Goal: Transaction & Acquisition: Purchase product/service

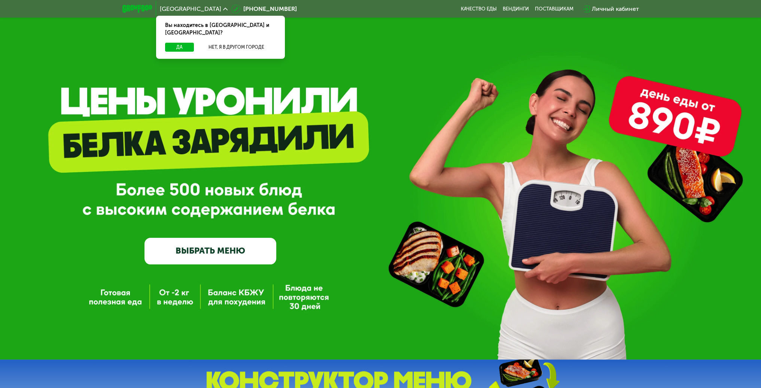
click at [222, 252] on link "ВЫБРАТЬ МЕНЮ" at bounding box center [211, 251] width 132 height 27
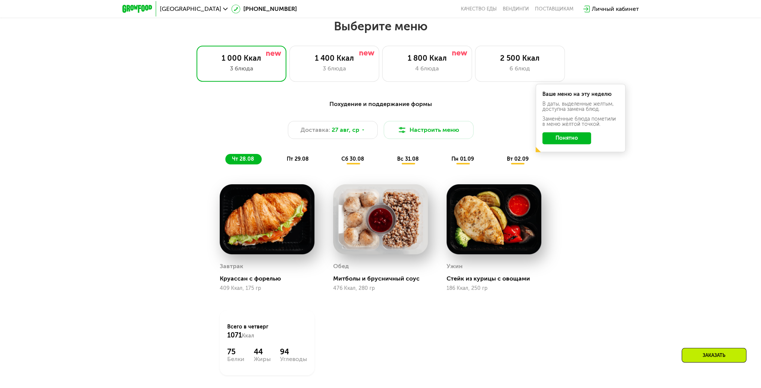
scroll to position [427, 0]
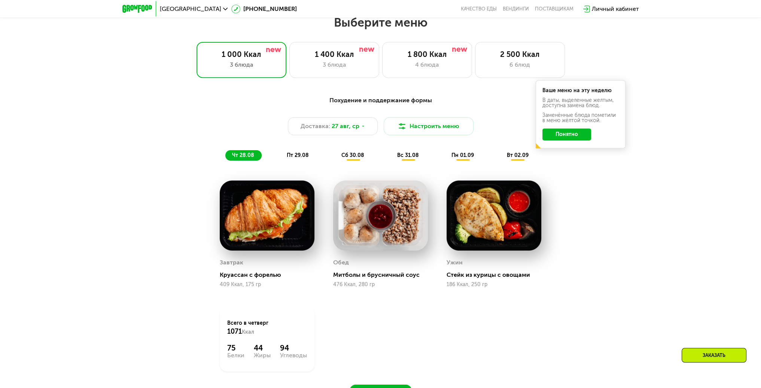
click at [426, 63] on div "4 блюда" at bounding box center [427, 64] width 74 height 9
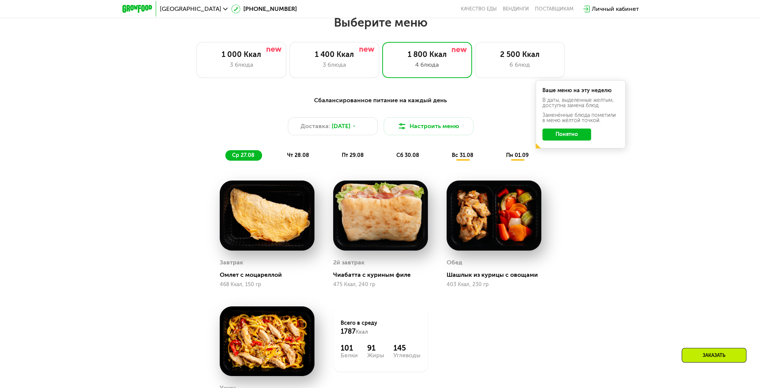
click at [424, 127] on button "Настроить меню" at bounding box center [429, 126] width 90 height 18
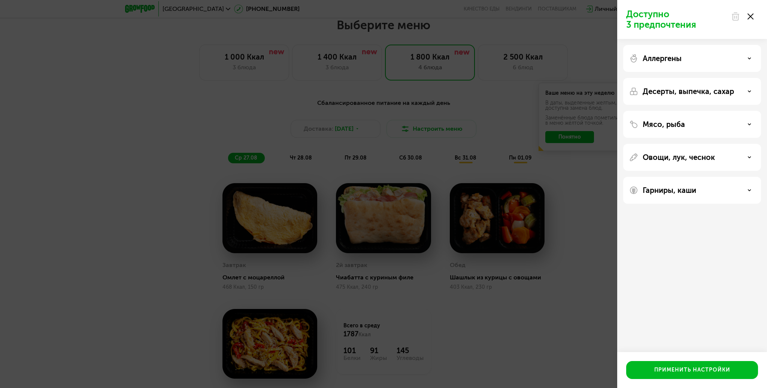
click at [724, 124] on div "Мясо, рыба" at bounding box center [692, 124] width 126 height 9
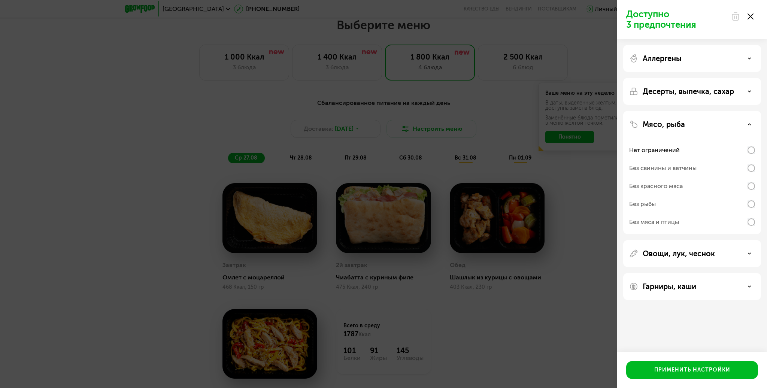
click at [743, 121] on div "Мясо, рыба" at bounding box center [692, 124] width 126 height 9
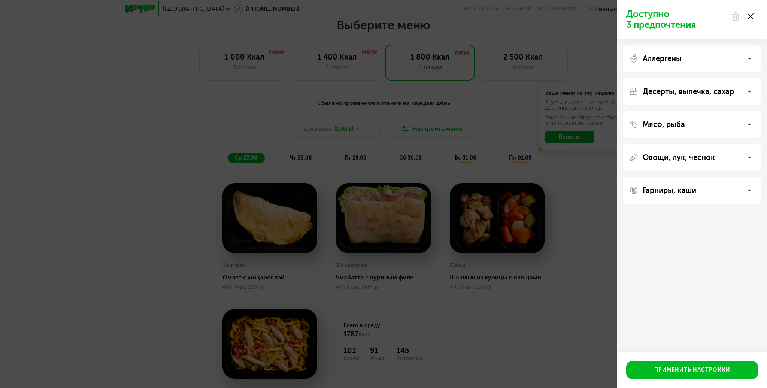
click at [568, 199] on div "Доступно 3 предпочтения Аллергены Десерты, выпечка, сахар Мясо, рыба Овощи, лук…" at bounding box center [383, 194] width 767 height 388
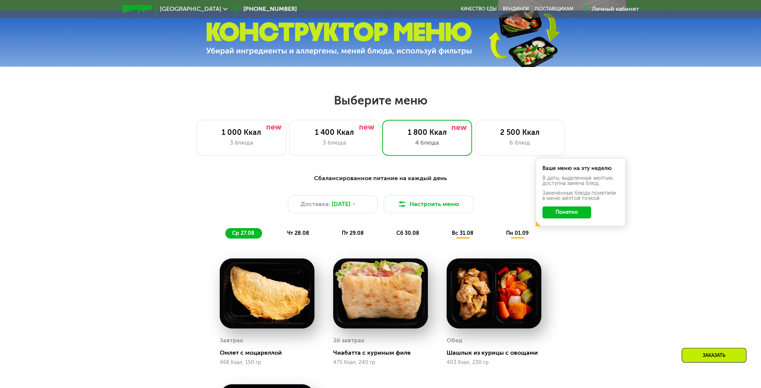
scroll to position [352, 0]
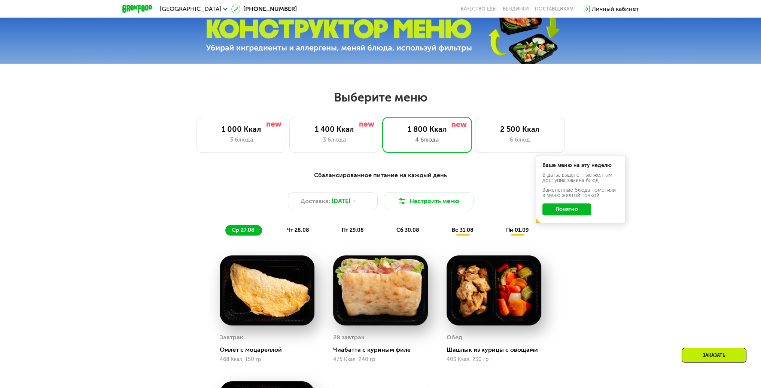
click at [299, 232] on span "чт 28.08" at bounding box center [298, 230] width 22 height 6
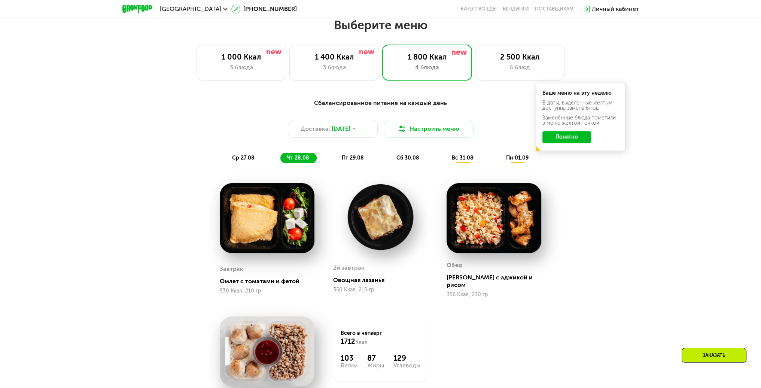
scroll to position [427, 0]
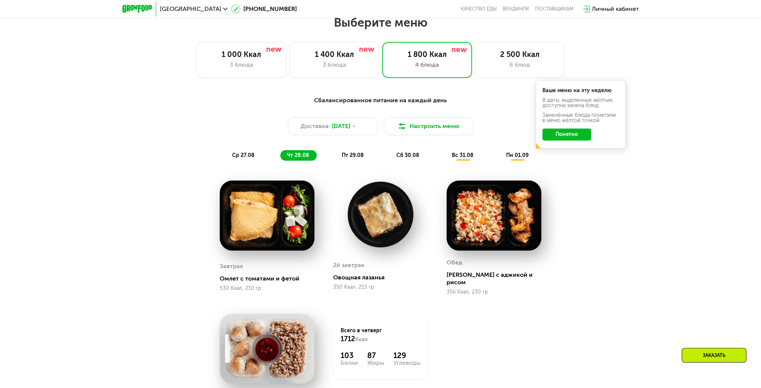
click at [352, 157] on span "пт 29.08" at bounding box center [353, 155] width 22 height 6
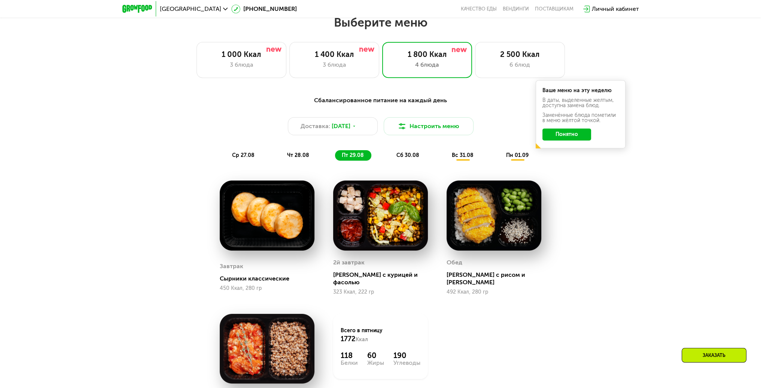
click at [445, 153] on div "сб 30.08" at bounding box center [463, 155] width 36 height 10
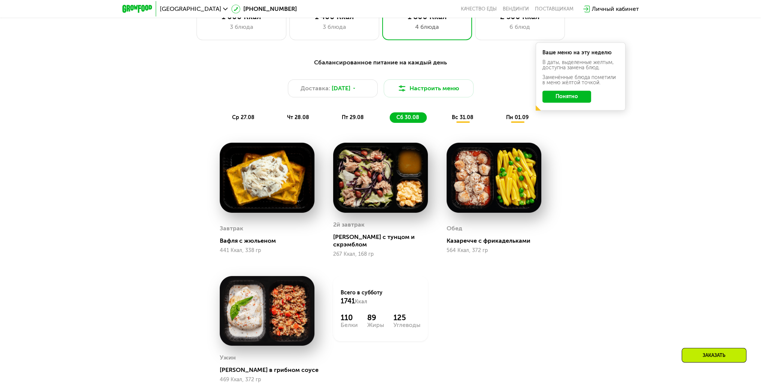
scroll to position [464, 0]
click at [464, 121] on span "вс 31.08" at bounding box center [463, 118] width 22 height 6
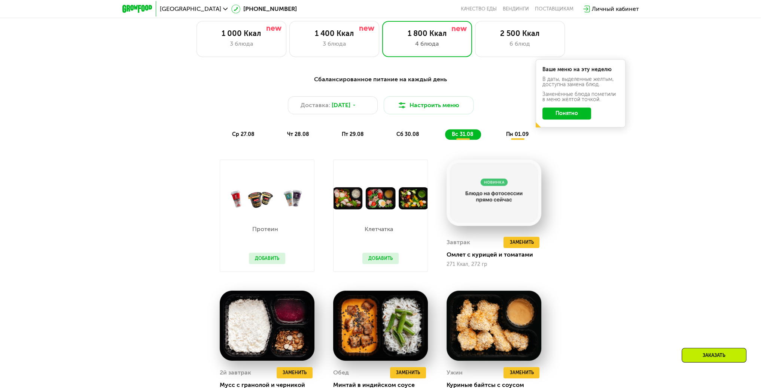
scroll to position [502, 0]
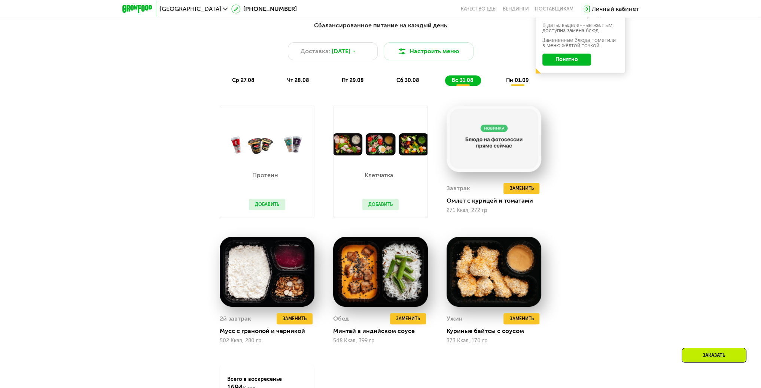
click at [445, 79] on div "сб 30.08" at bounding box center [463, 80] width 36 height 10
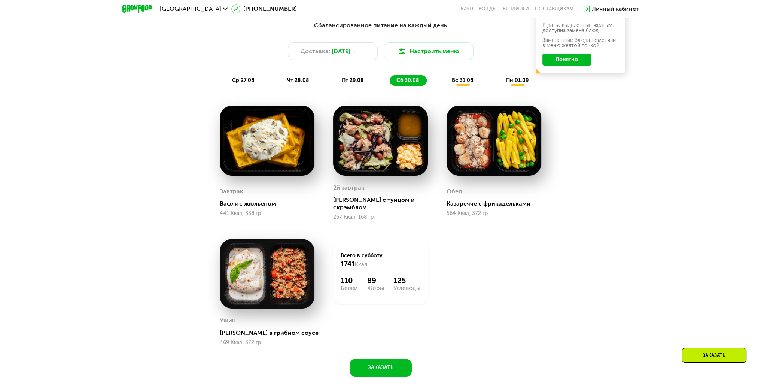
click at [389, 130] on img at bounding box center [380, 141] width 95 height 70
click at [452, 83] on span "вс 31.08" at bounding box center [463, 80] width 22 height 6
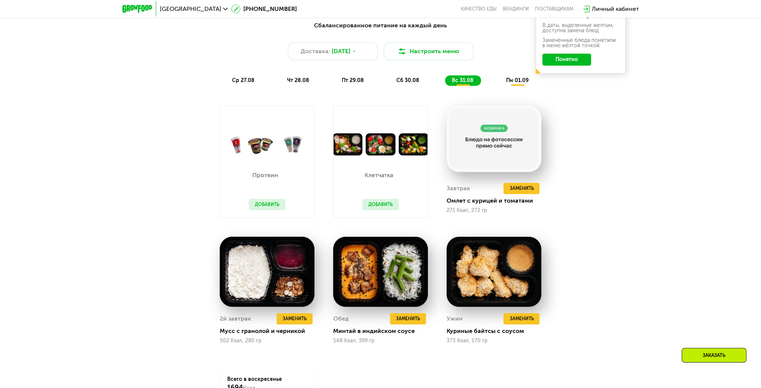
click at [292, 82] on span "чт 28.08" at bounding box center [298, 80] width 22 height 6
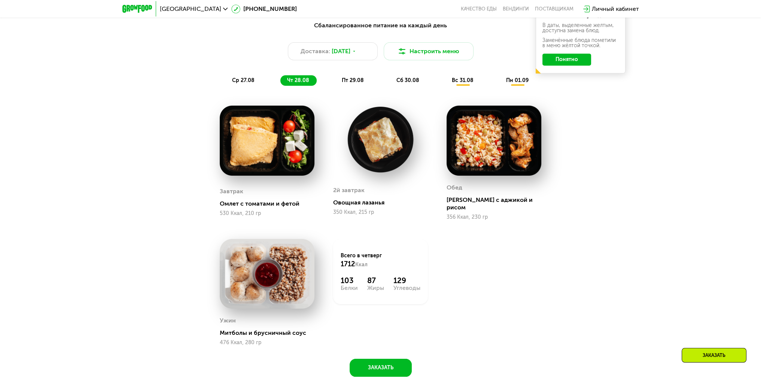
click at [242, 81] on span "ср 27.08" at bounding box center [243, 80] width 22 height 6
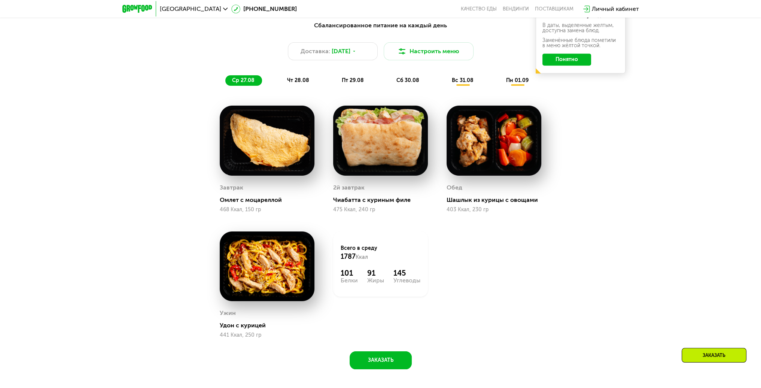
click at [400, 169] on img at bounding box center [380, 141] width 95 height 70
click at [386, 200] on div "Чиабатта с куриным филе" at bounding box center [383, 199] width 101 height 7
click at [451, 206] on div "Обед Шашлык из курицы с овощами 403 Ккал, 230 гр" at bounding box center [494, 197] width 95 height 31
click at [574, 62] on button "Понятно" at bounding box center [567, 60] width 49 height 12
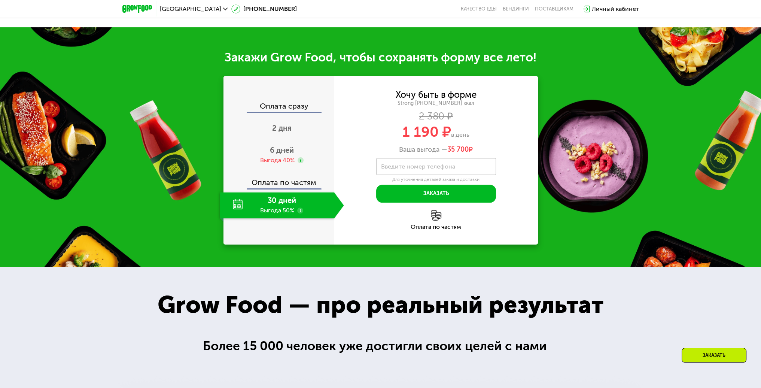
scroll to position [839, 0]
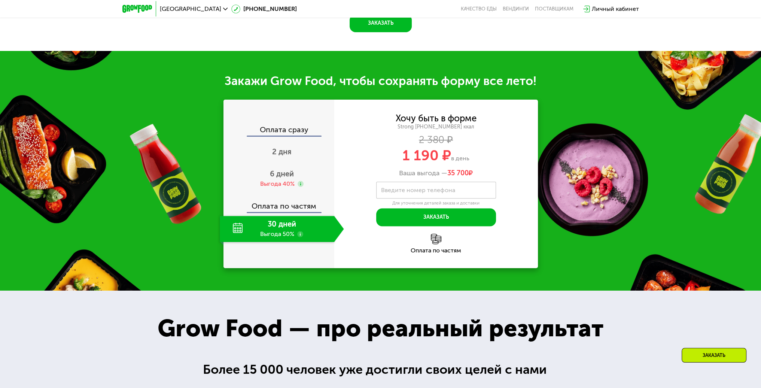
drag, startPoint x: 294, startPoint y: 237, endPoint x: 301, endPoint y: 233, distance: 7.4
click at [296, 236] on div "30 дней Выгода 50%" at bounding box center [277, 229] width 115 height 26
click at [442, 144] on div "2 380 ₽" at bounding box center [436, 140] width 204 height 8
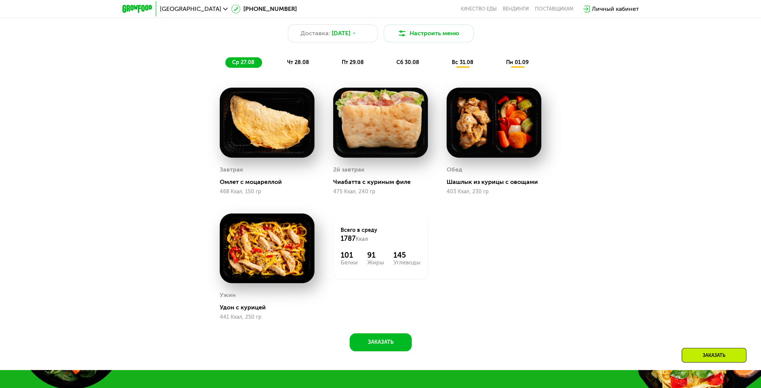
scroll to position [502, 0]
